Goal: Transaction & Acquisition: Purchase product/service

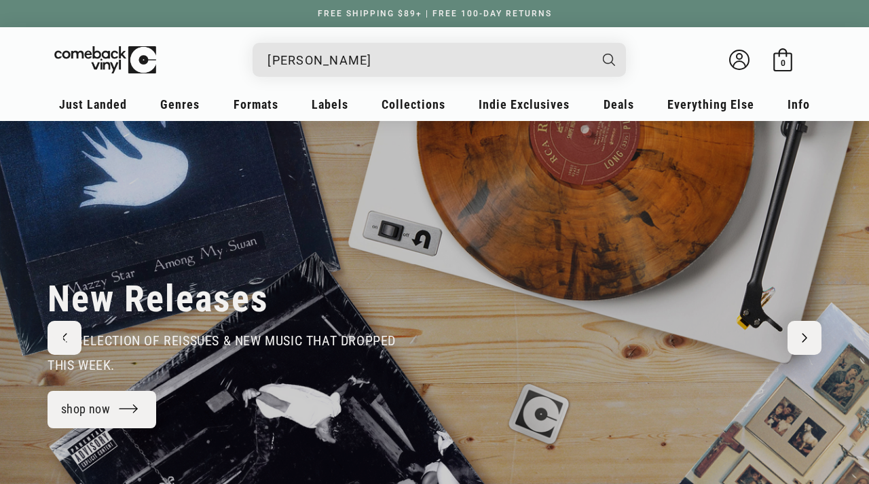
type input "[PERSON_NAME]"
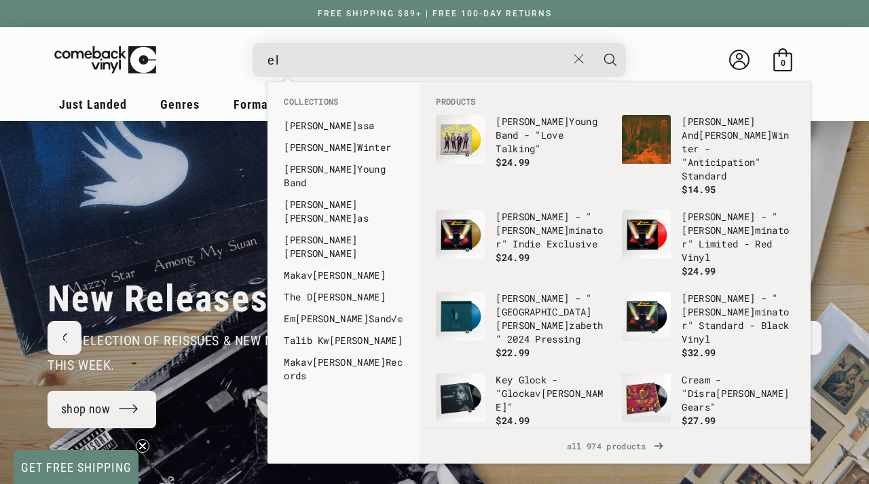
type input "e"
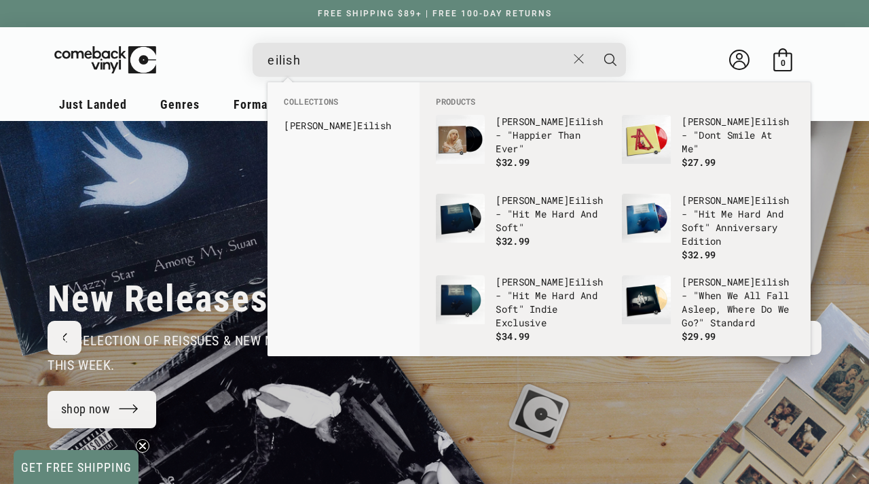
type input "eilish"
click at [594, 43] on button "Search" at bounding box center [611, 60] width 34 height 34
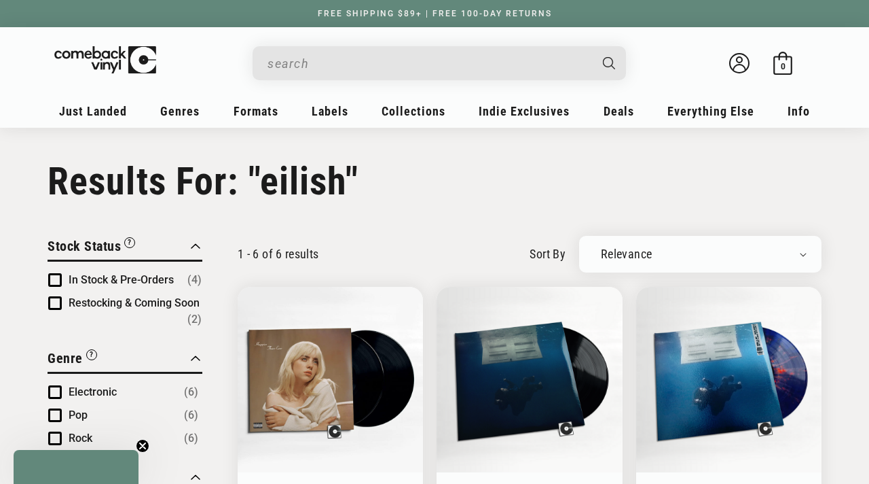
type input "eilish"
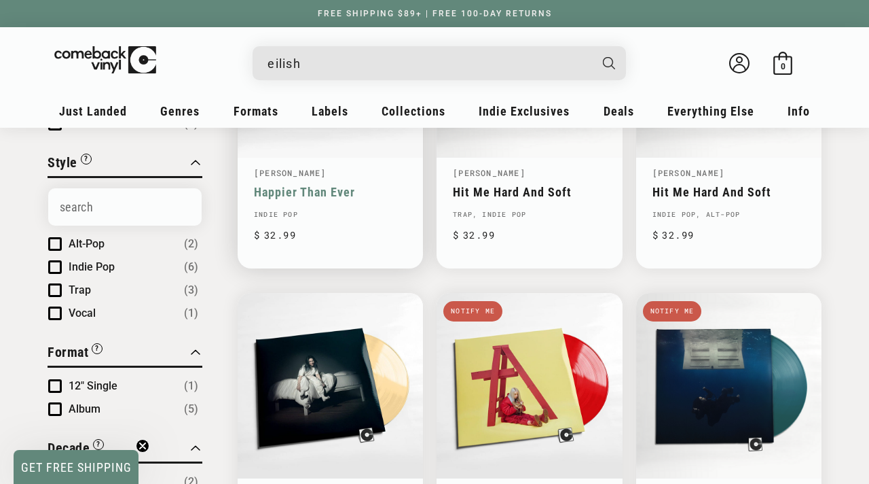
scroll to position [317, 0]
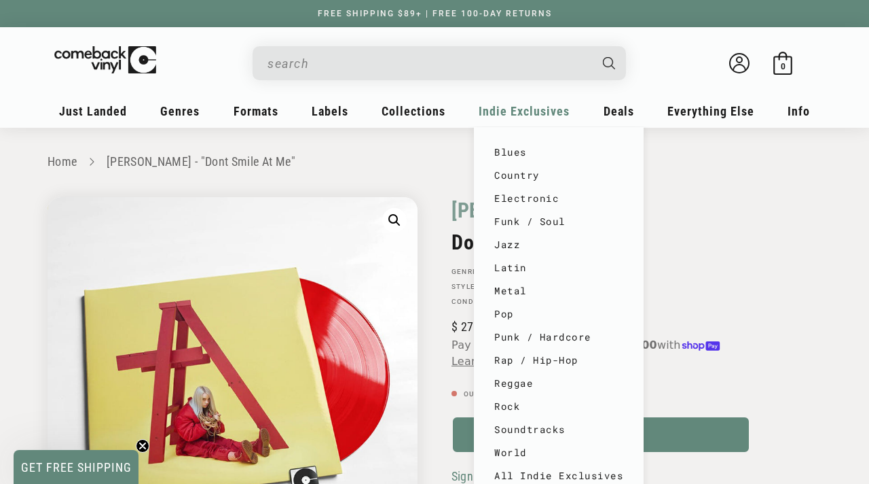
click at [127, 104] on span "Indie Exclusives" at bounding box center [93, 111] width 68 height 14
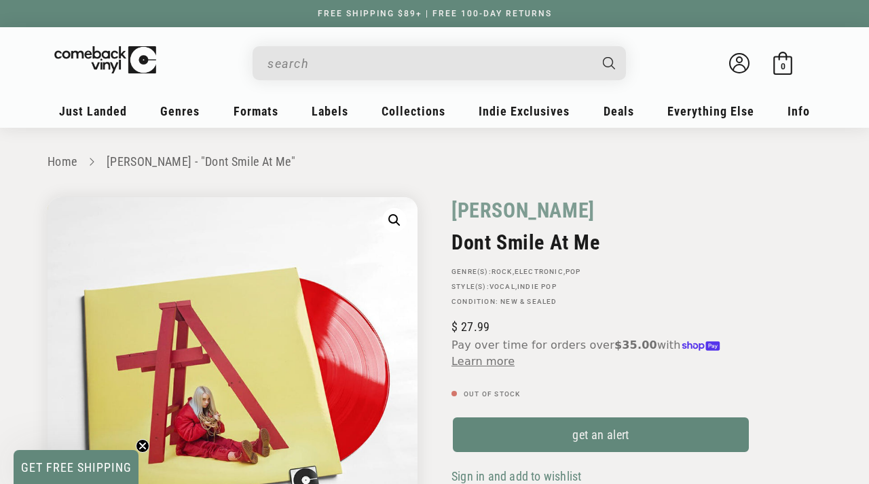
click at [548, 65] on input "When autocomplete results are available use up and down arrows to review and en…" at bounding box center [429, 64] width 322 height 28
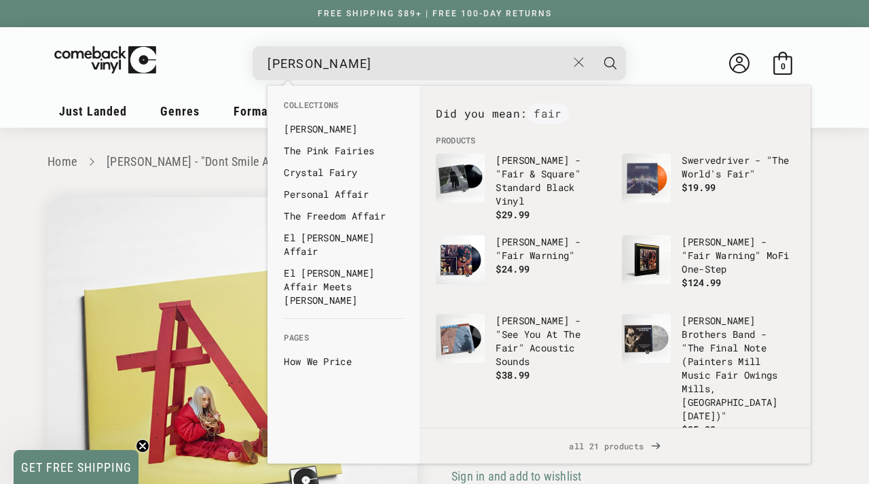
type input "[PERSON_NAME]"
click at [594, 46] on button "Search" at bounding box center [611, 63] width 34 height 34
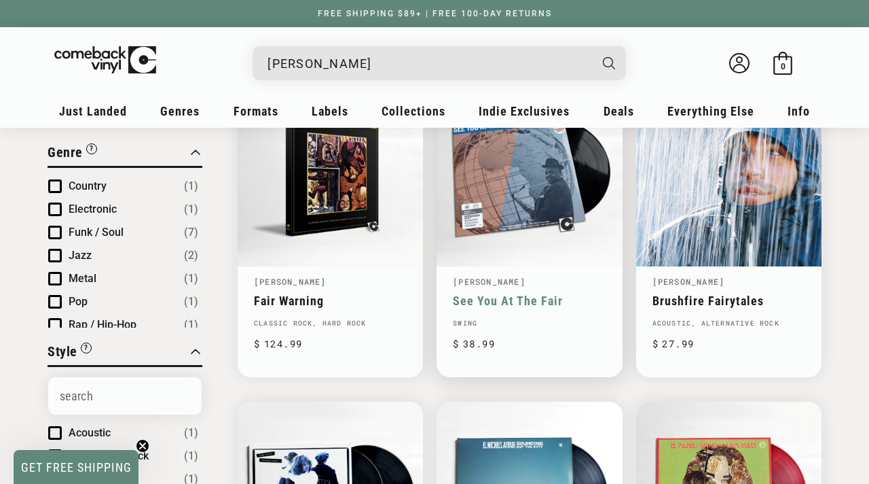
scroll to position [62, 0]
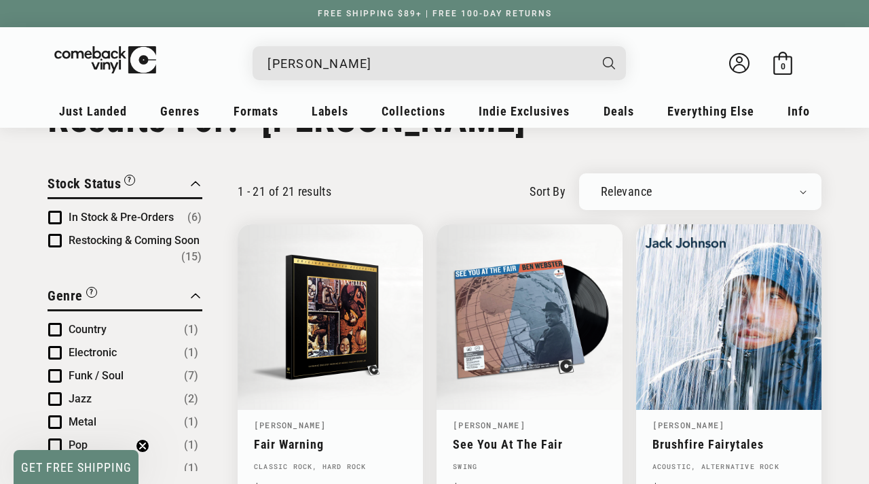
click at [530, 60] on input "fairuz" at bounding box center [429, 64] width 322 height 28
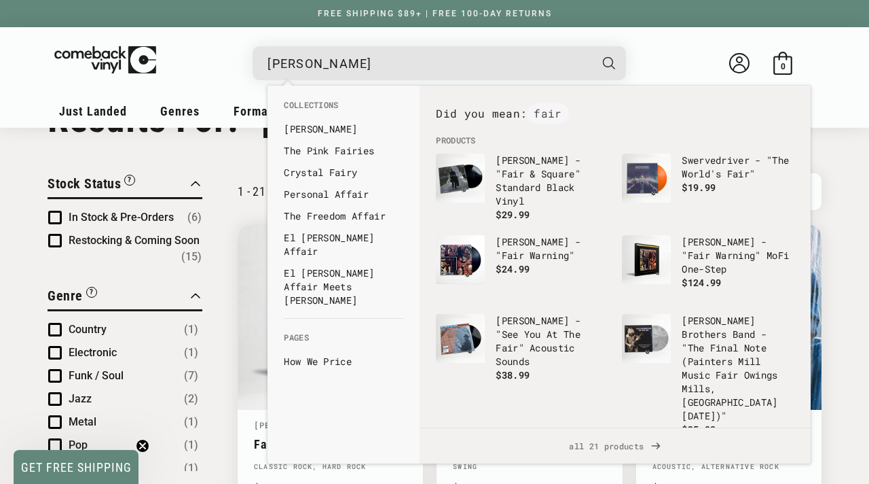
click at [530, 60] on input "fairuz" at bounding box center [429, 64] width 322 height 28
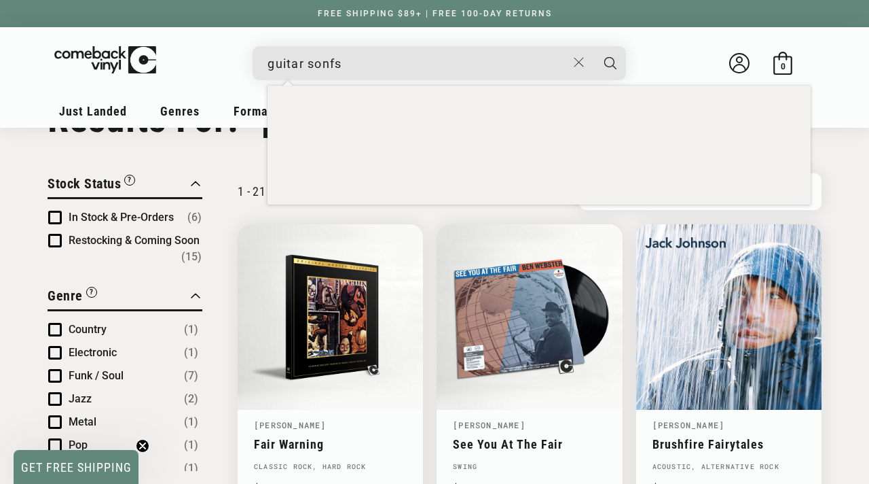
click at [594, 46] on button "Search" at bounding box center [611, 63] width 34 height 34
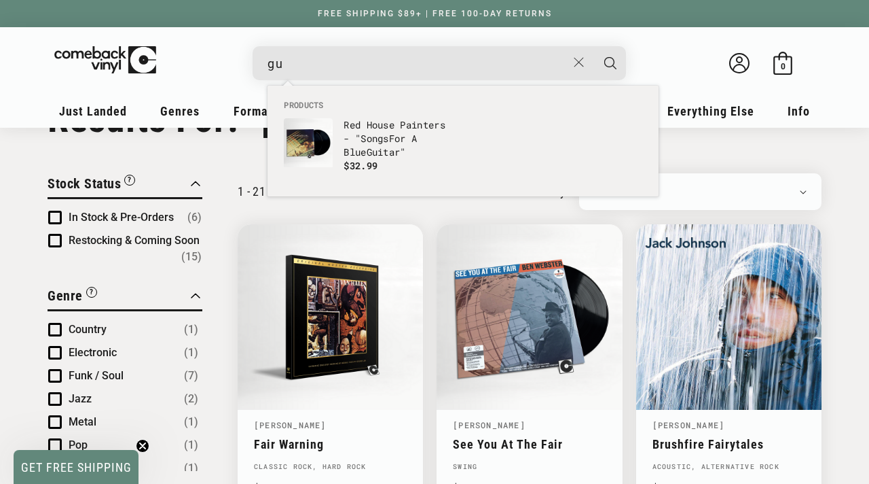
type input "g"
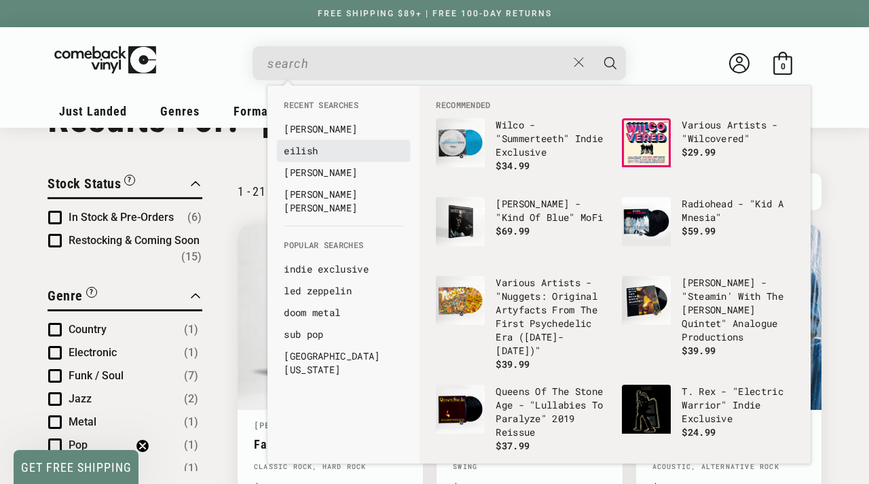
click at [357, 148] on link "eilish" at bounding box center [344, 151] width 120 height 14
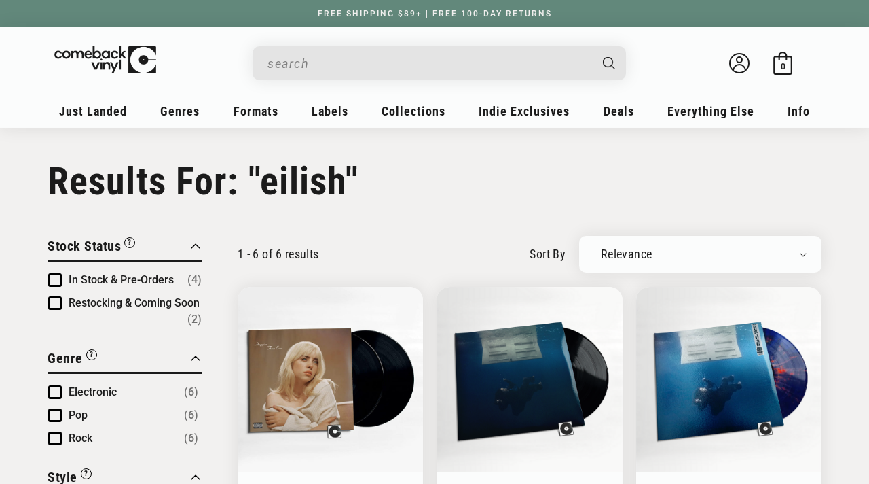
type input "eilish"
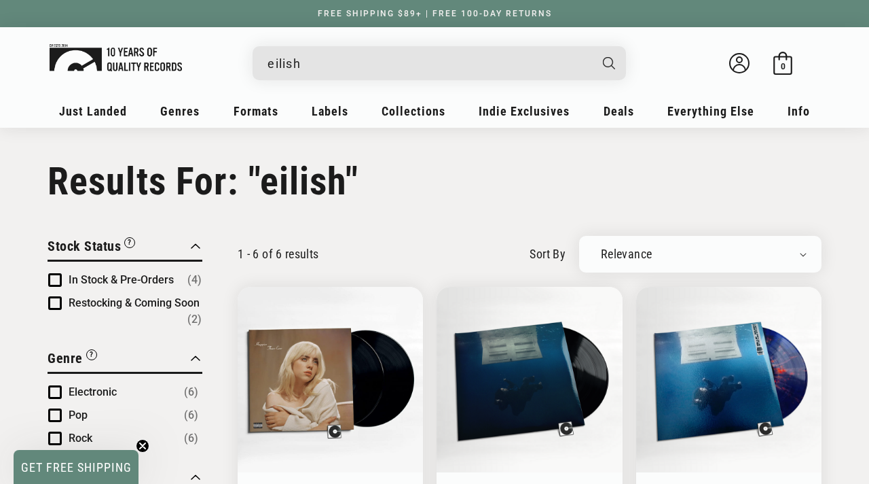
click at [146, 75] on link at bounding box center [106, 63] width 112 height 44
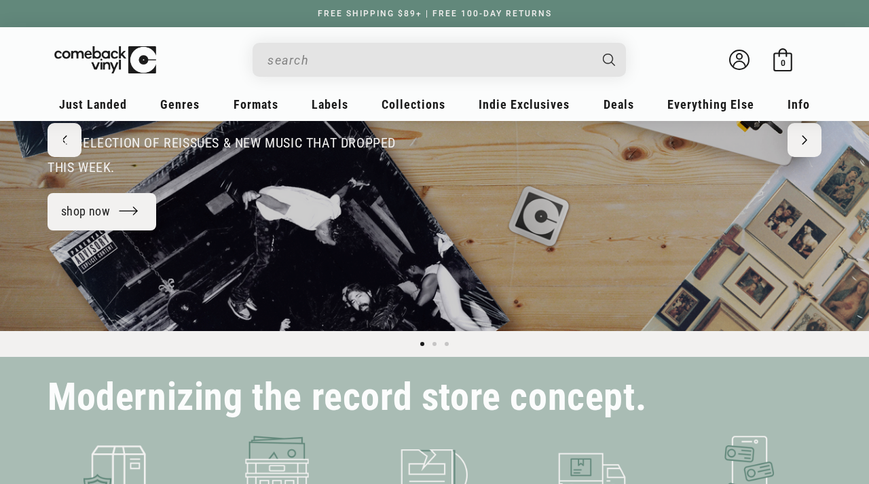
scroll to position [186, 0]
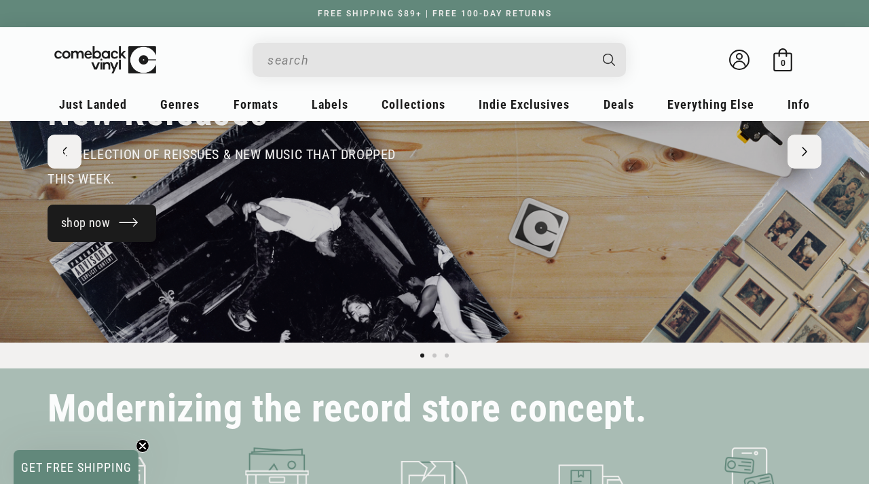
click at [75, 218] on link "shop now" at bounding box center [102, 222] width 109 height 37
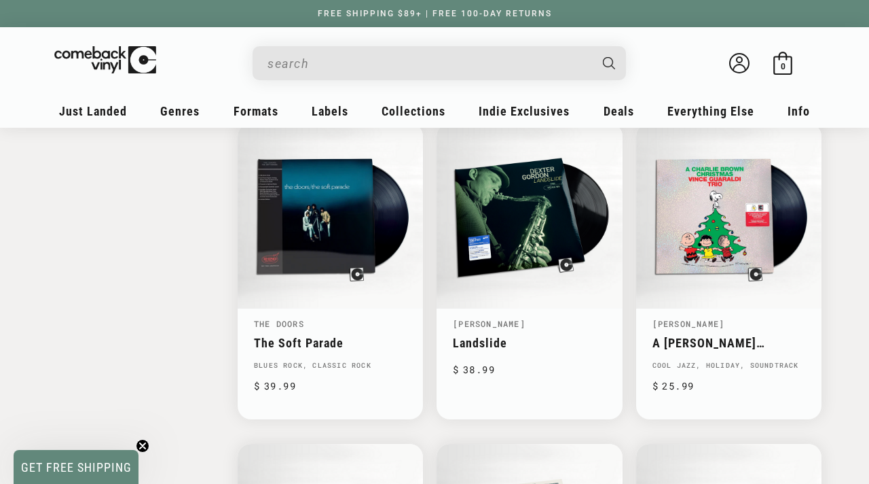
scroll to position [1793, 0]
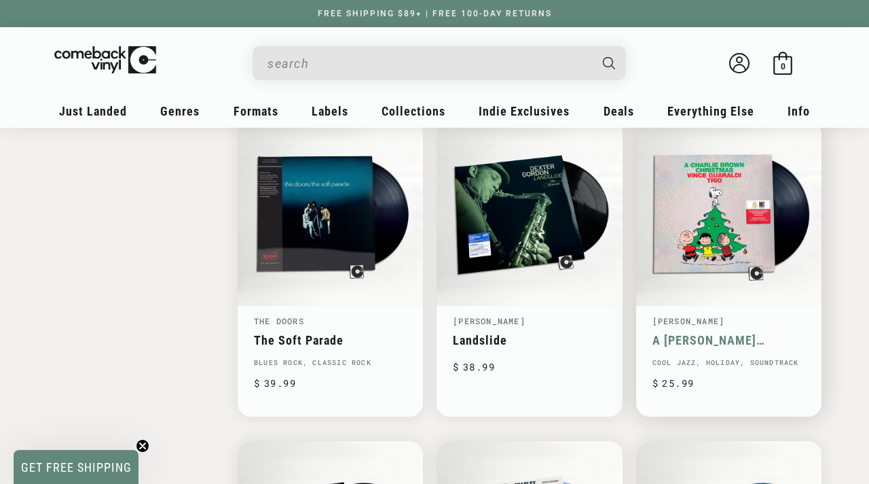
click at [785, 333] on link "A [PERSON_NAME] Christmas" at bounding box center [729, 340] width 153 height 14
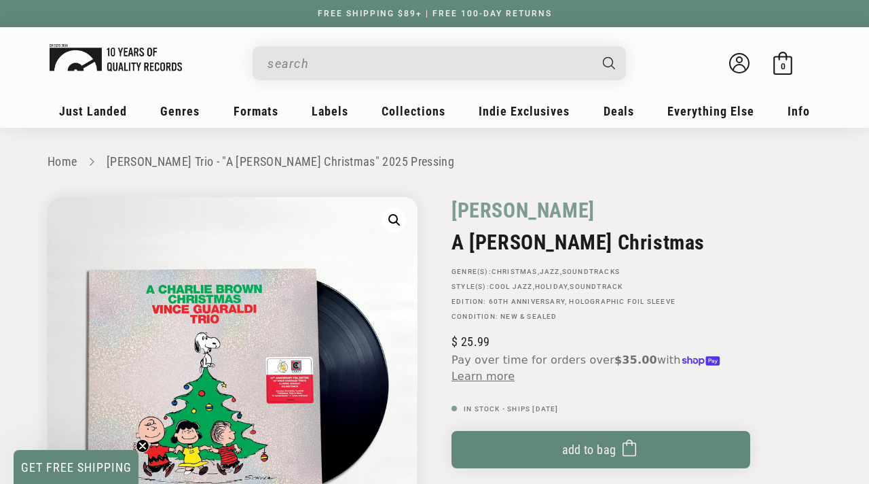
click at [105, 57] on img at bounding box center [116, 57] width 132 height 27
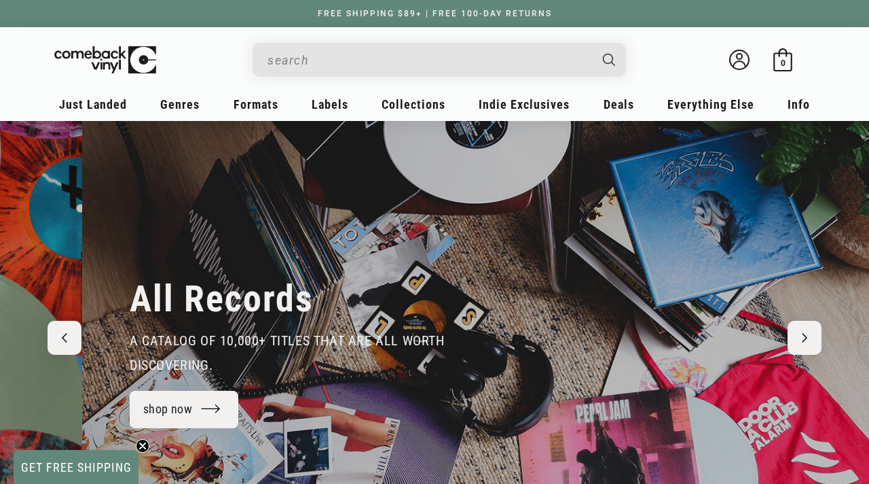
scroll to position [0, 1739]
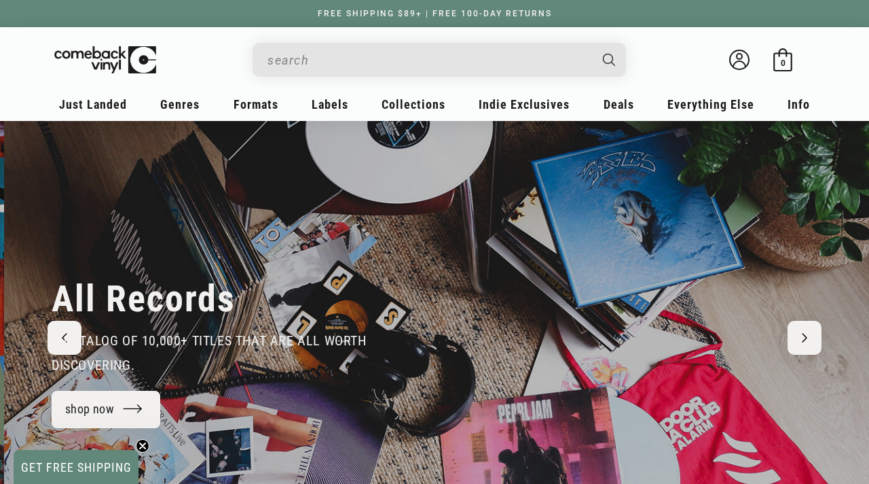
click at [209, 49] on details-modal at bounding box center [440, 60] width 557 height 34
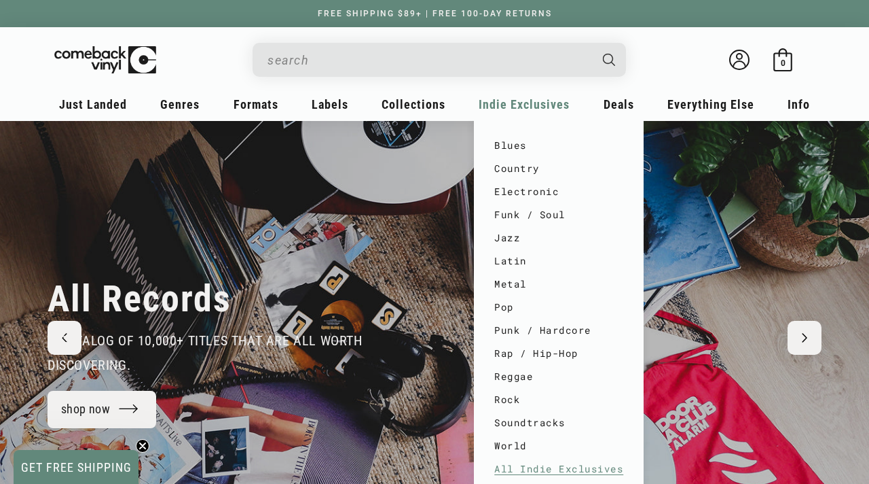
click at [571, 469] on link "All Indie Exclusives" at bounding box center [558, 468] width 129 height 23
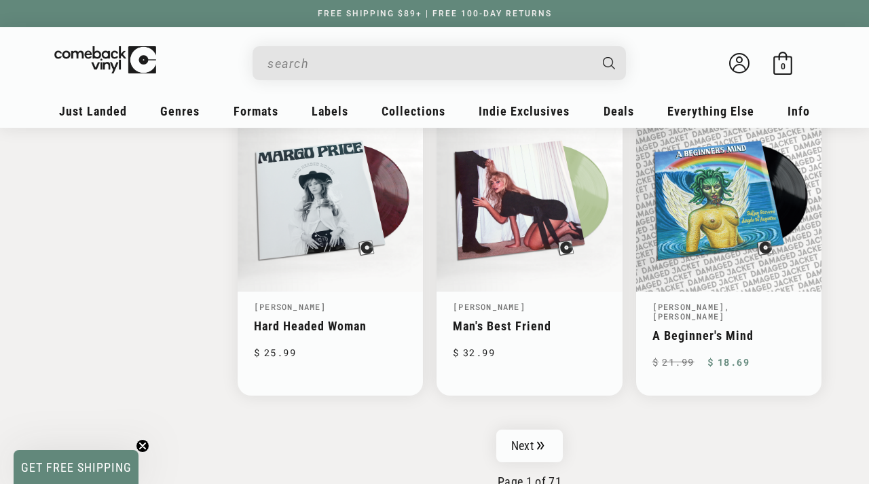
scroll to position [2138, 0]
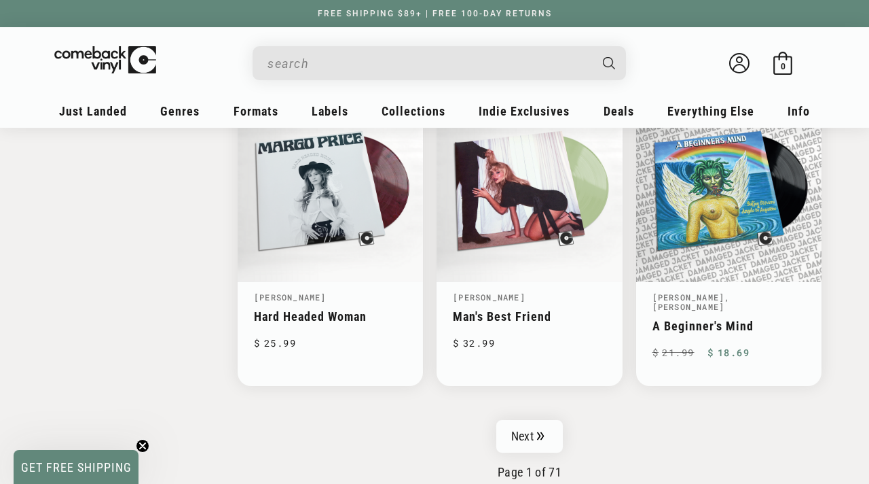
click at [541, 431] on icon "Pagination" at bounding box center [540, 435] width 7 height 9
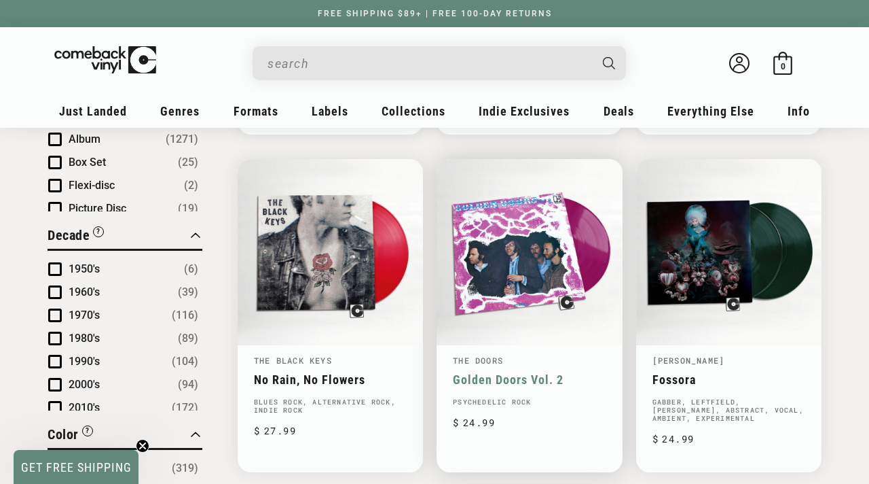
scroll to position [779, 0]
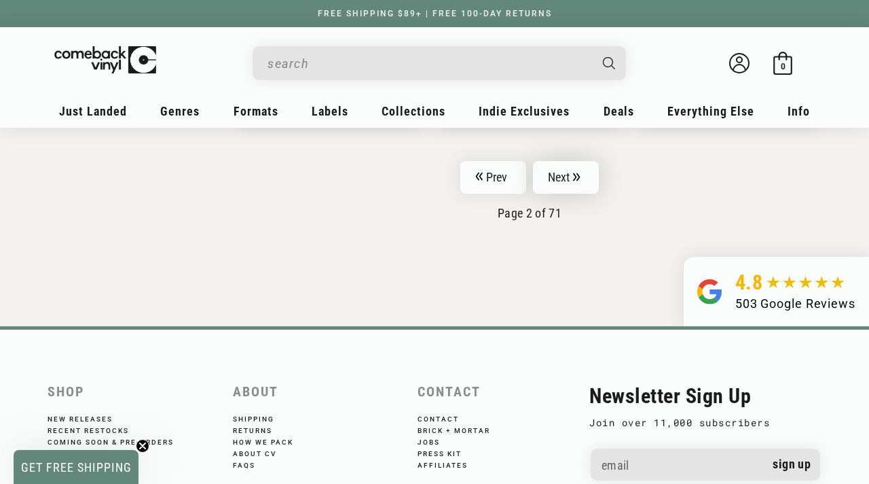
click at [554, 179] on link "Next" at bounding box center [566, 177] width 67 height 33
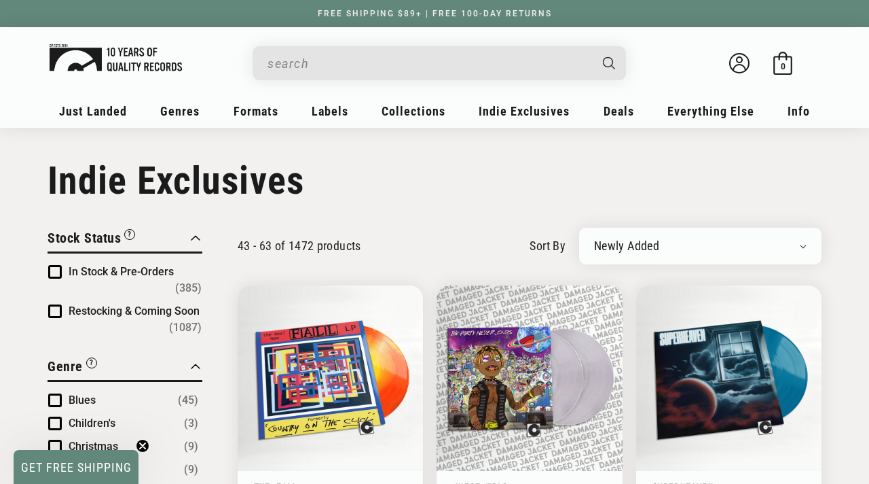
click at [145, 49] on img at bounding box center [116, 57] width 132 height 27
